Goal: Navigation & Orientation: Find specific page/section

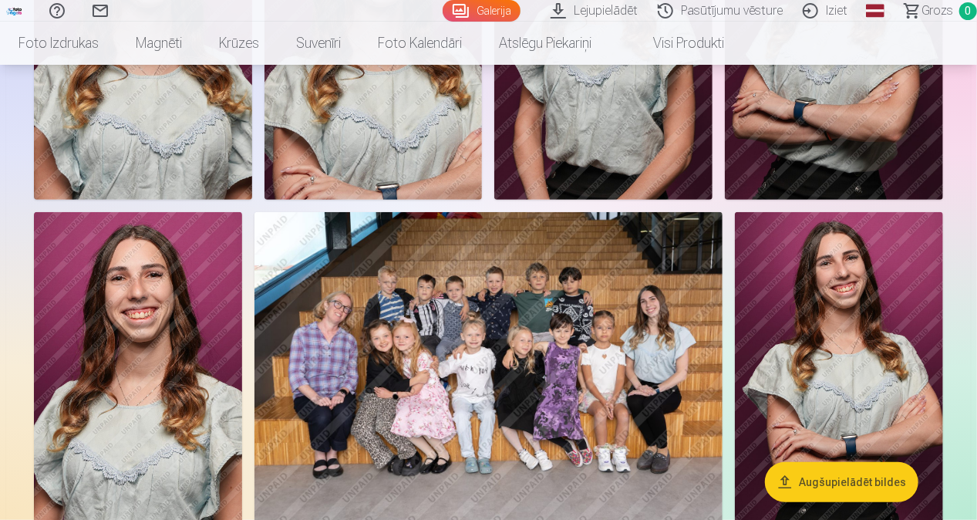
scroll to position [80, 0]
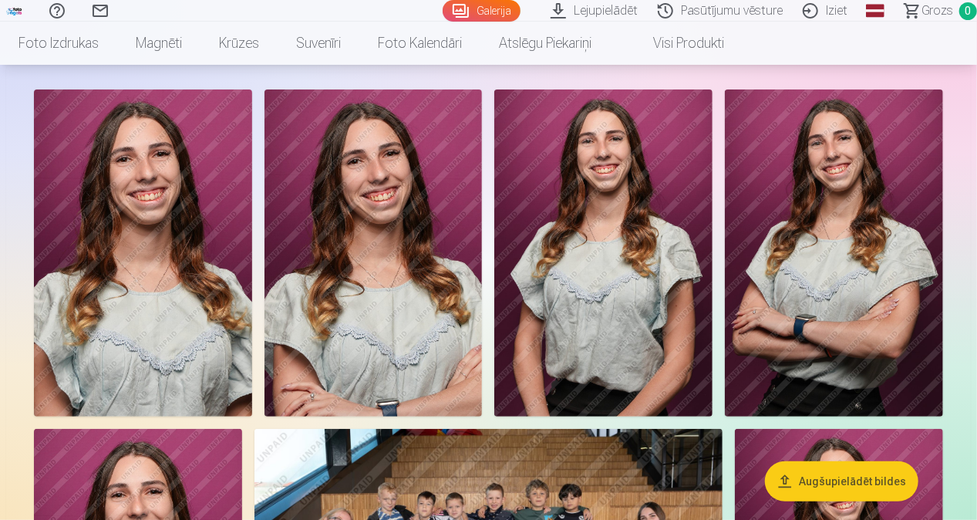
click at [882, 13] on link "Global" at bounding box center [875, 11] width 31 height 22
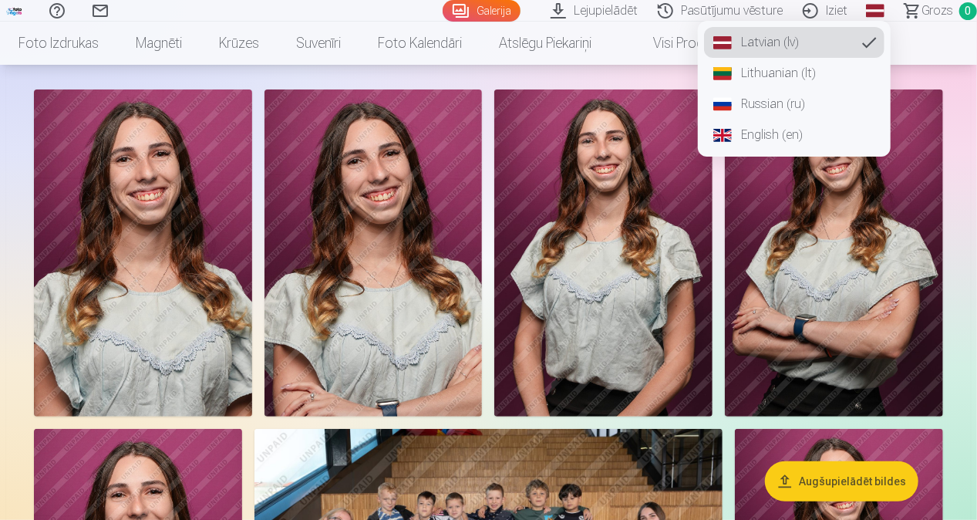
click at [816, 139] on link "English (en)" at bounding box center [794, 135] width 180 height 31
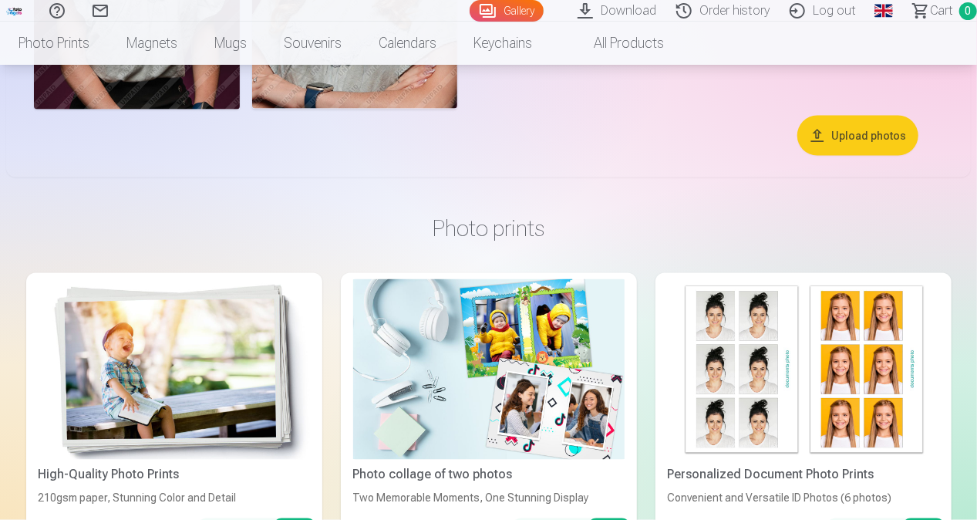
scroll to position [1101, 0]
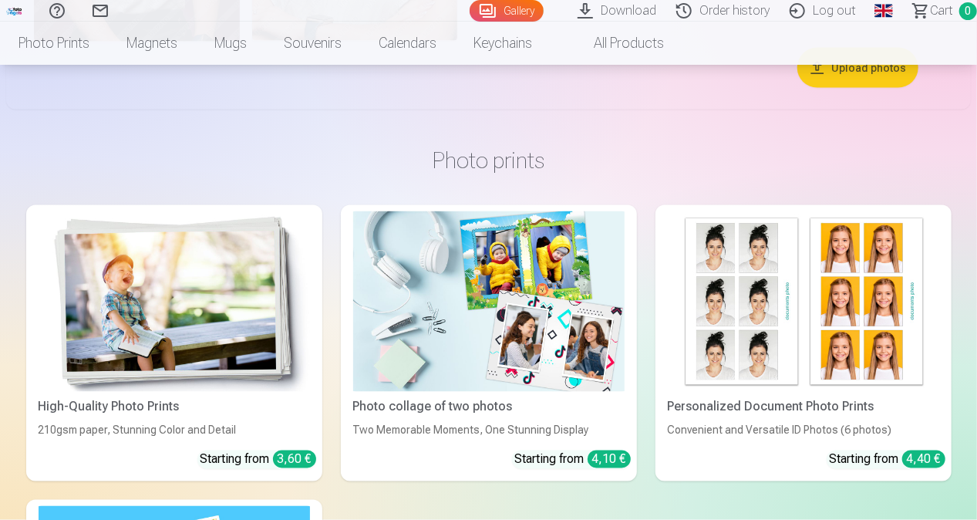
click at [884, 2] on link "Global" at bounding box center [883, 11] width 31 height 22
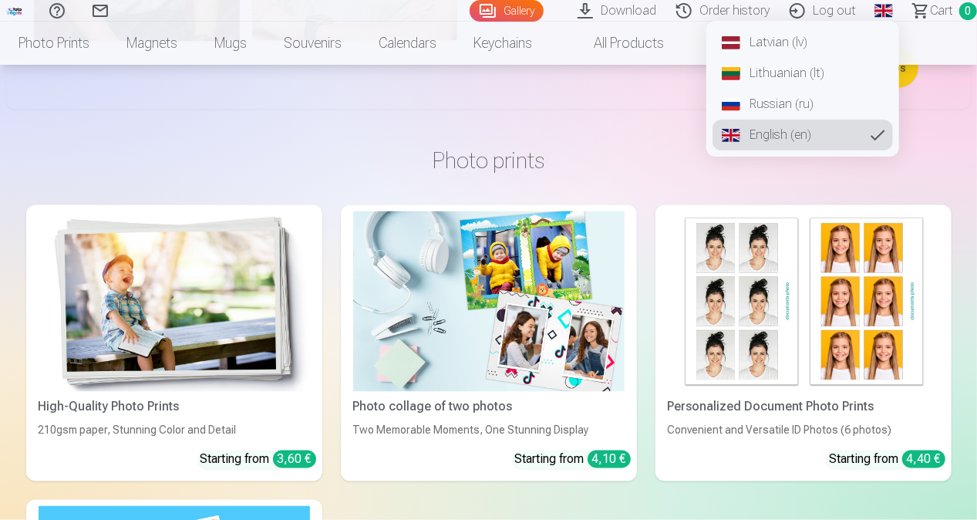
click at [832, 93] on link "Russian (ru)" at bounding box center [802, 104] width 180 height 31
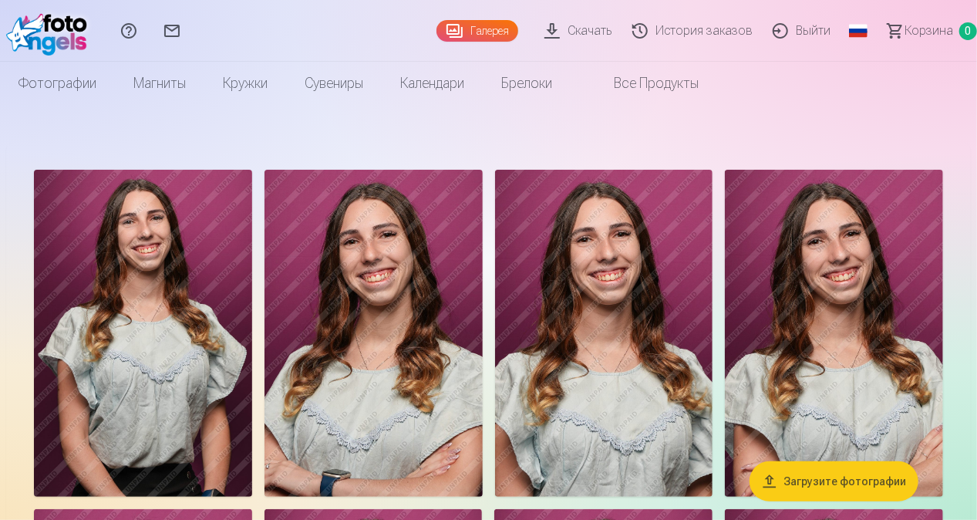
click at [673, 93] on link "Все продукты" at bounding box center [644, 83] width 146 height 43
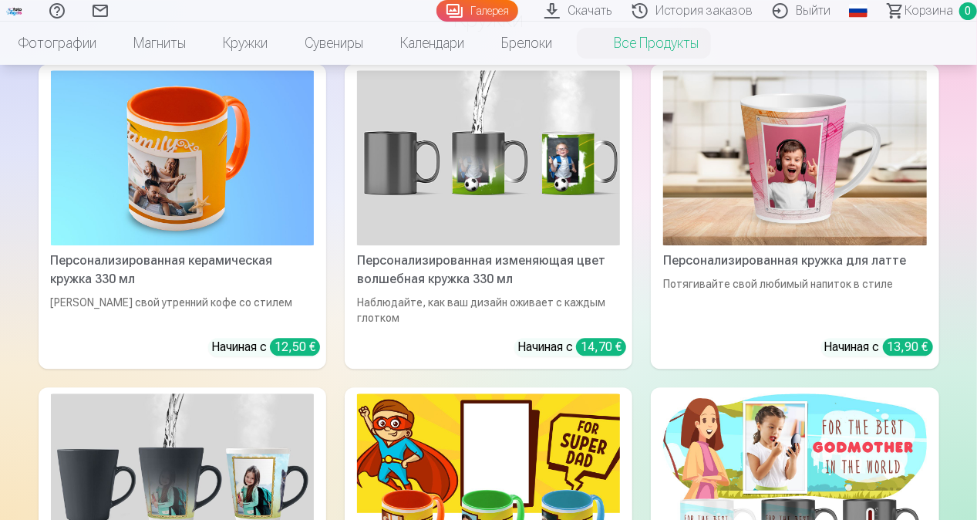
scroll to position [1813, 0]
